Goal: Transaction & Acquisition: Purchase product/service

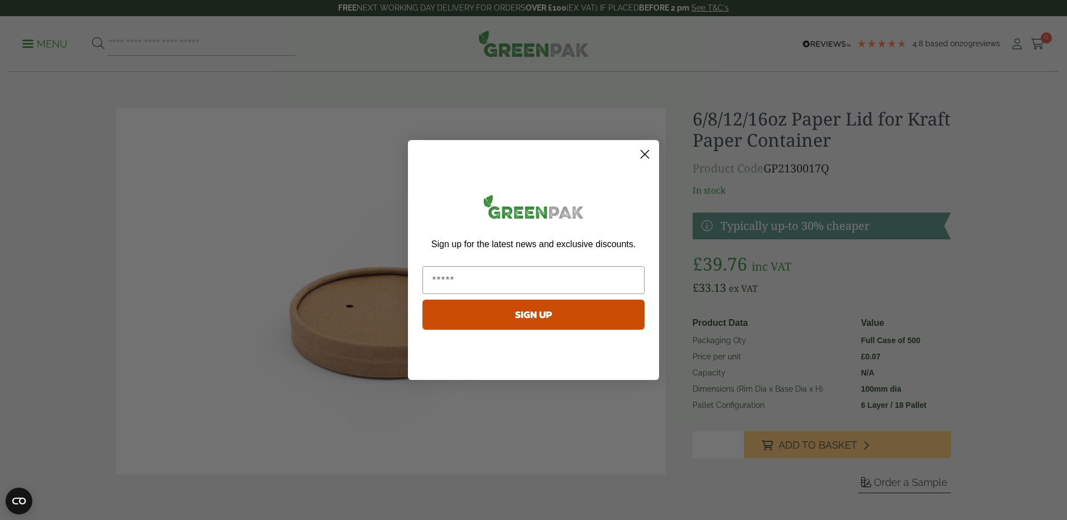
click at [645, 152] on circle "Close dialog" at bounding box center [644, 154] width 18 height 18
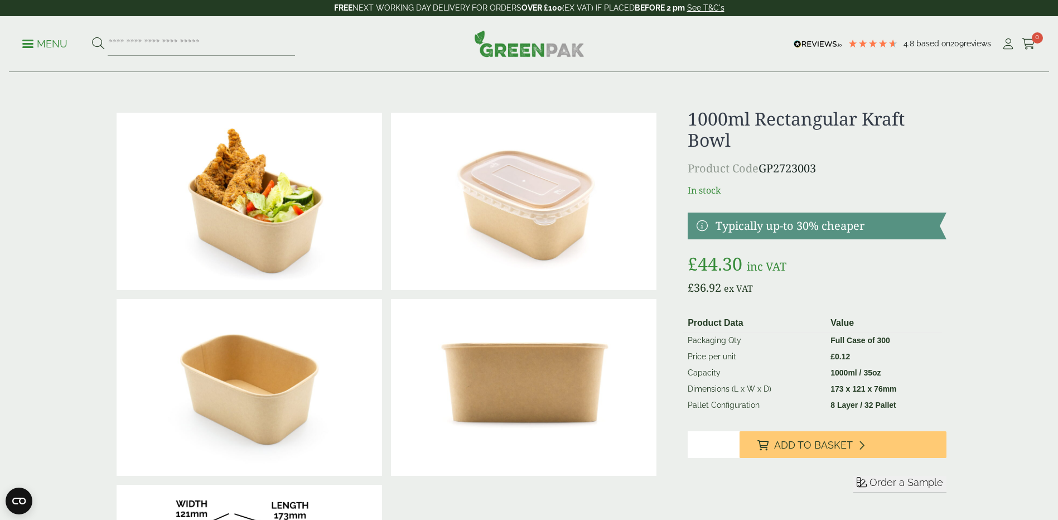
click at [553, 55] on img at bounding box center [529, 43] width 110 height 27
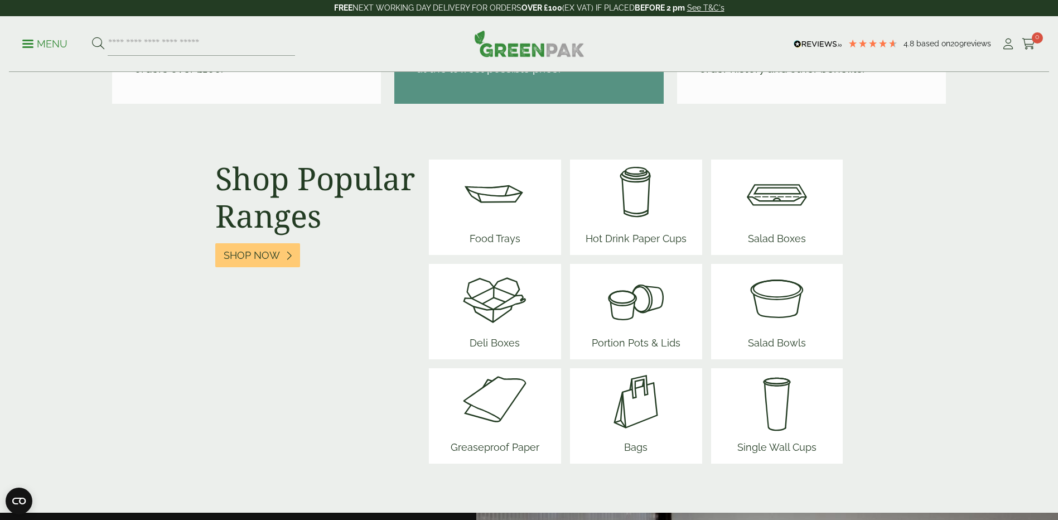
scroll to position [1339, 0]
click at [758, 296] on img at bounding box center [777, 297] width 67 height 67
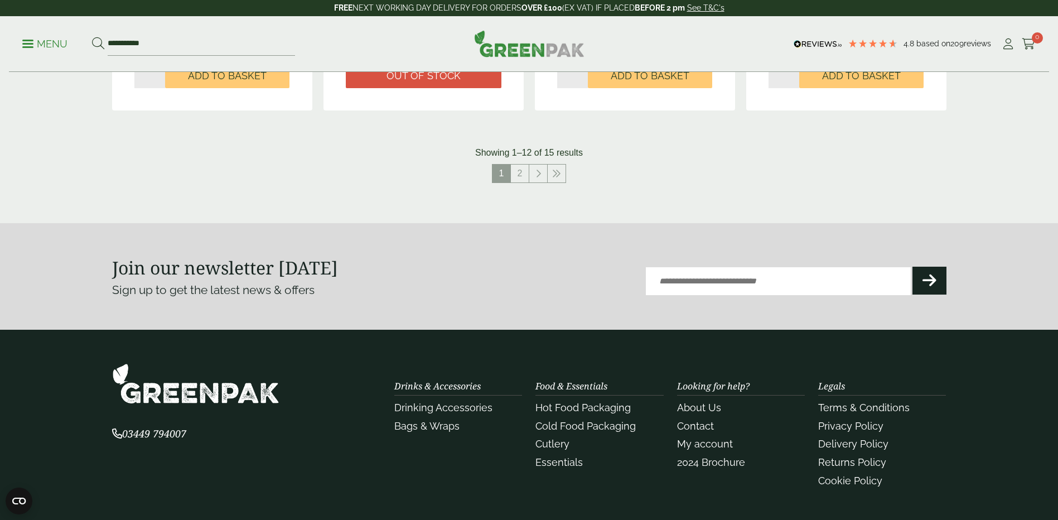
scroll to position [1141, 0]
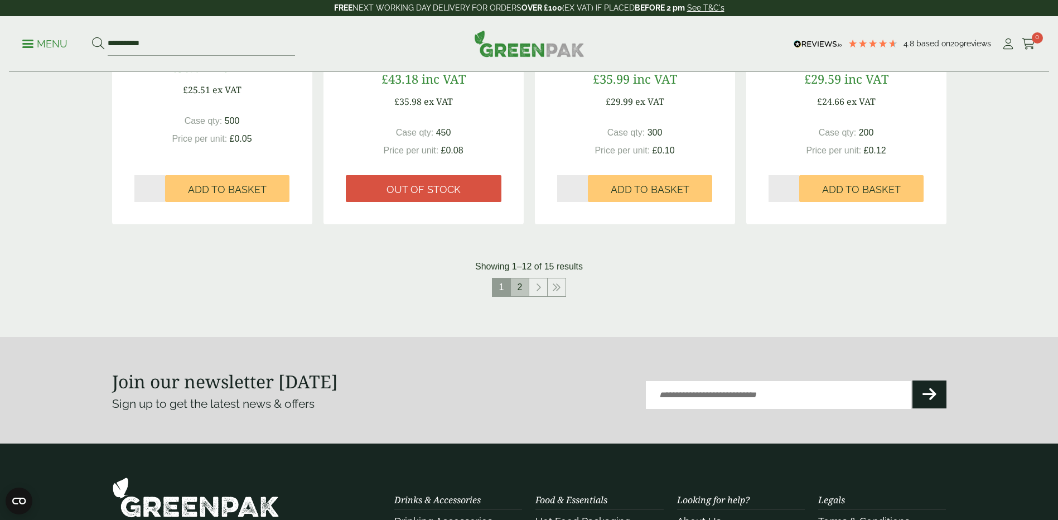
click at [515, 283] on link "2" at bounding box center [520, 287] width 18 height 18
